Goal: Navigation & Orientation: Find specific page/section

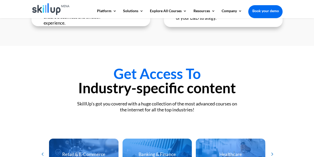
click at [238, 29] on link "About Us" at bounding box center [253, 29] width 52 height 10
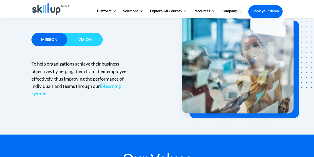
scroll to position [352, 0]
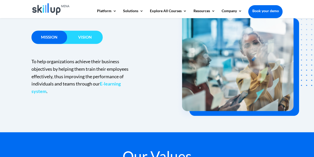
click at [73, 92] on strong "E-learning system" at bounding box center [76, 87] width 89 height 13
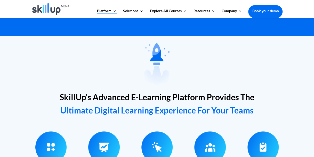
scroll to position [157, 0]
